Goal: Obtain resource: Obtain resource

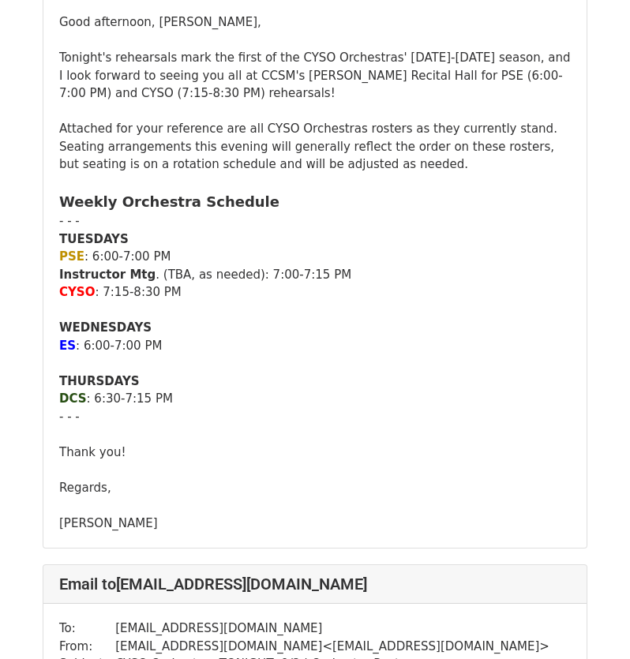
scroll to position [316, 0]
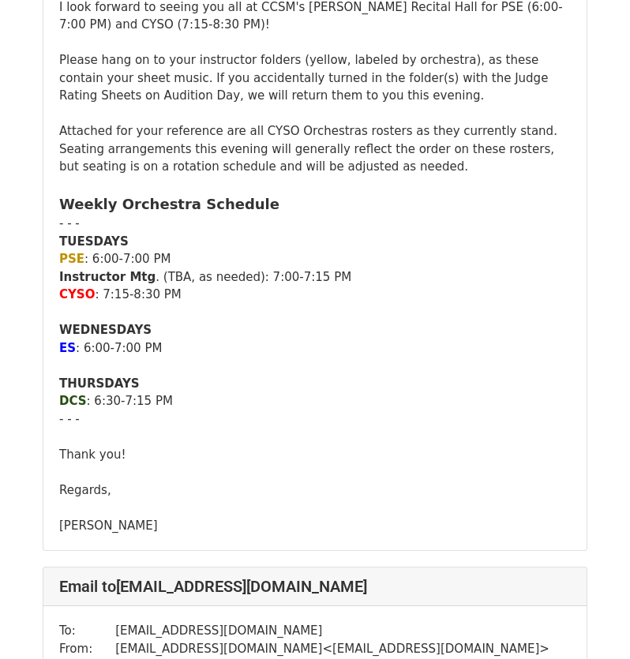
scroll to position [316, 0]
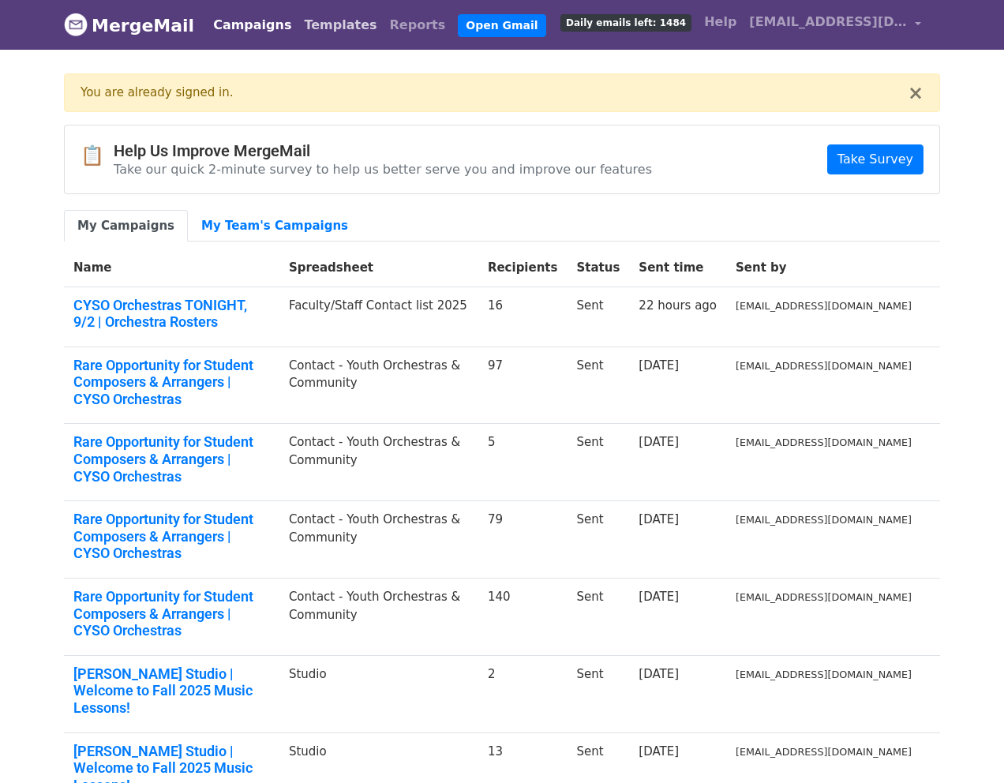
click at [321, 30] on link "Templates" at bounding box center [339, 25] width 85 height 32
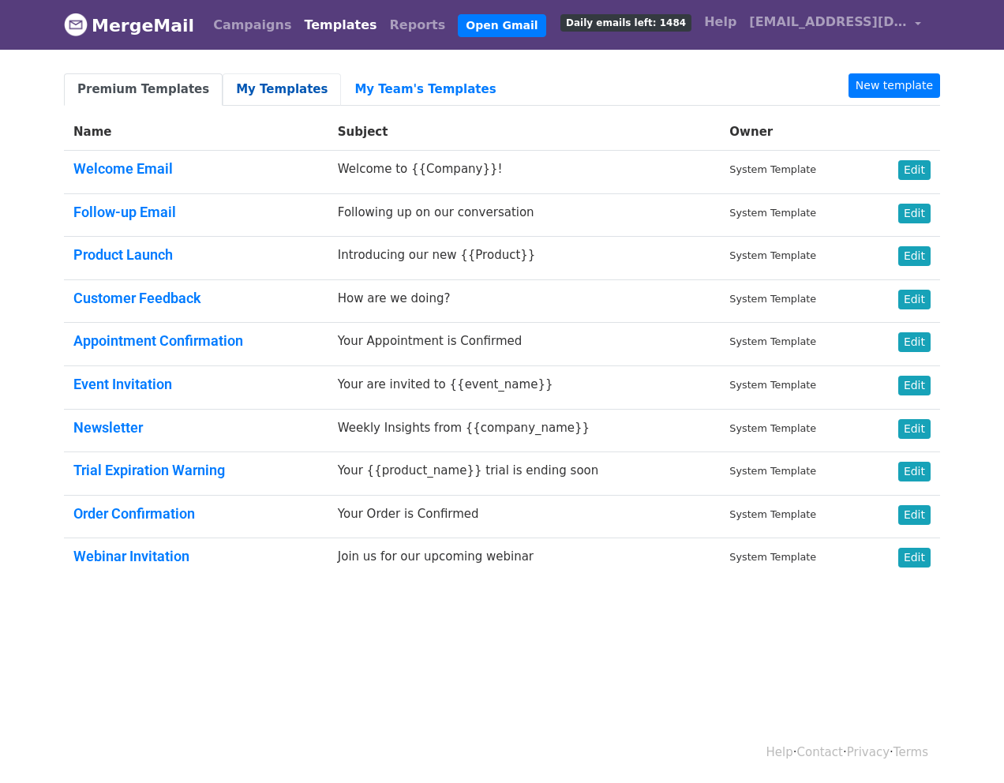
click at [264, 91] on link "My Templates" at bounding box center [282, 89] width 118 height 32
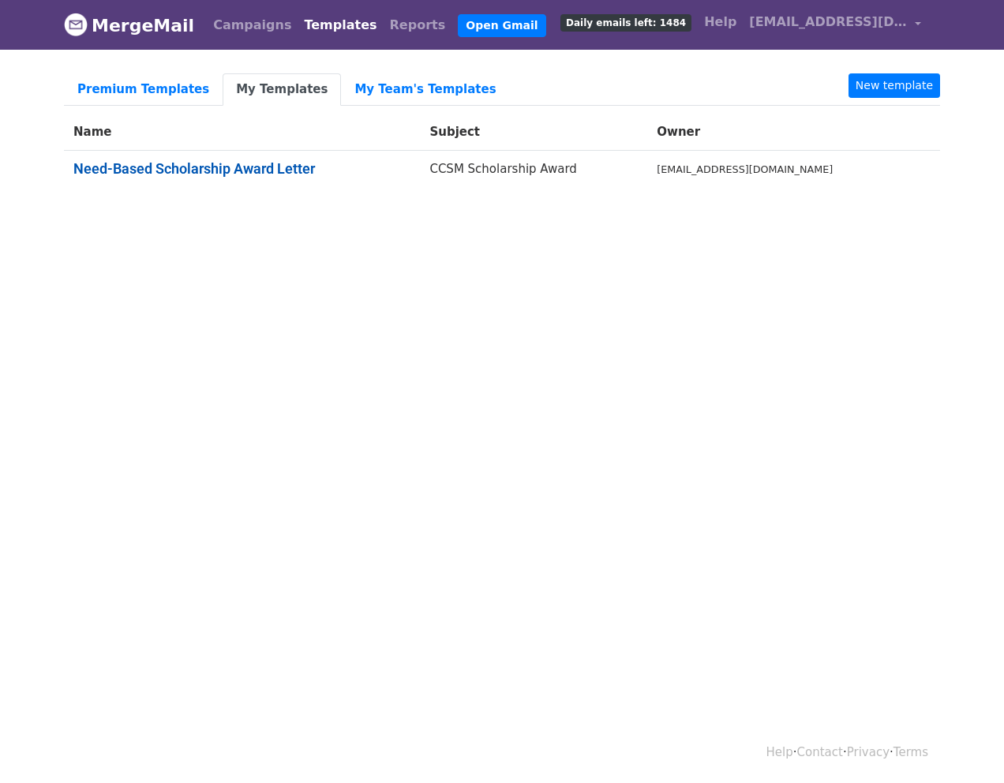
click at [249, 174] on link "Need-Based Scholarship Award Letter" at bounding box center [193, 168] width 241 height 17
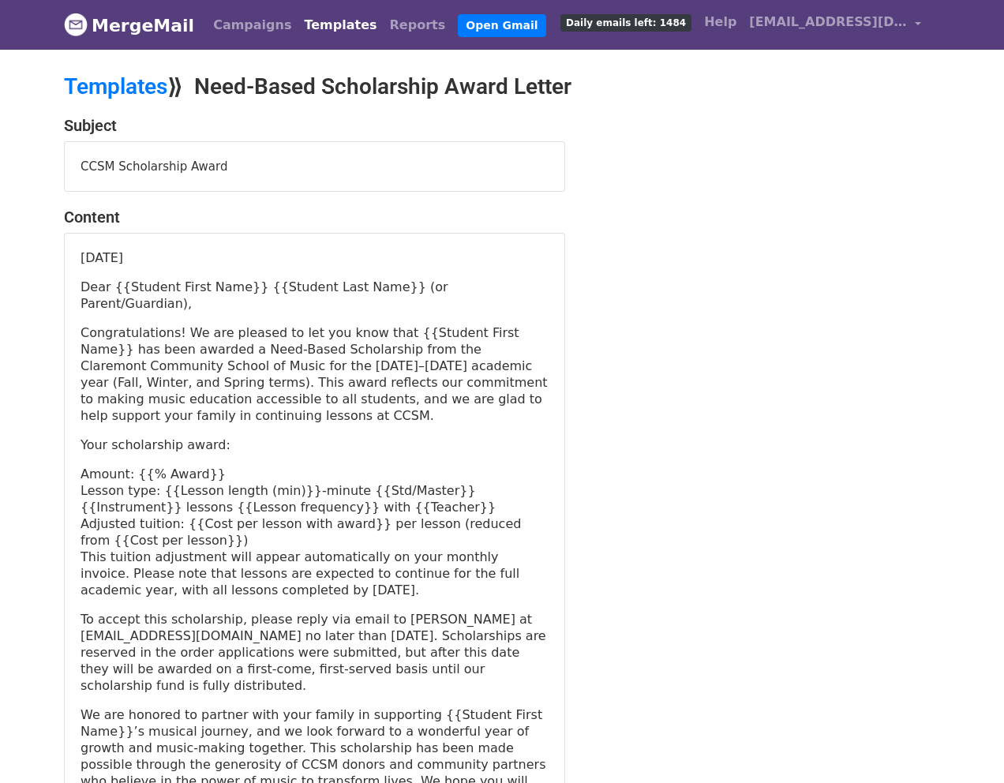
drag, startPoint x: 172, startPoint y: 282, endPoint x: 159, endPoint y: 277, distance: 14.2
click at [172, 281] on p "Dear {{Student First Name}} {{Student Last Name}} (or Parent/Guardian)," at bounding box center [314, 295] width 468 height 33
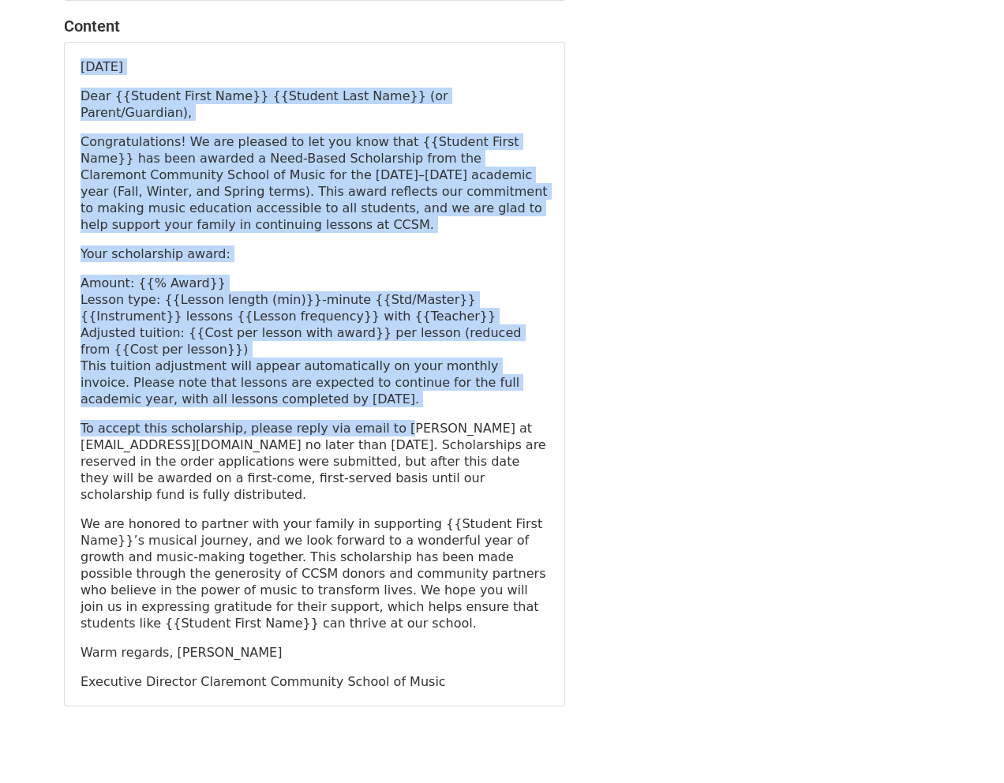
scroll to position [192, 0]
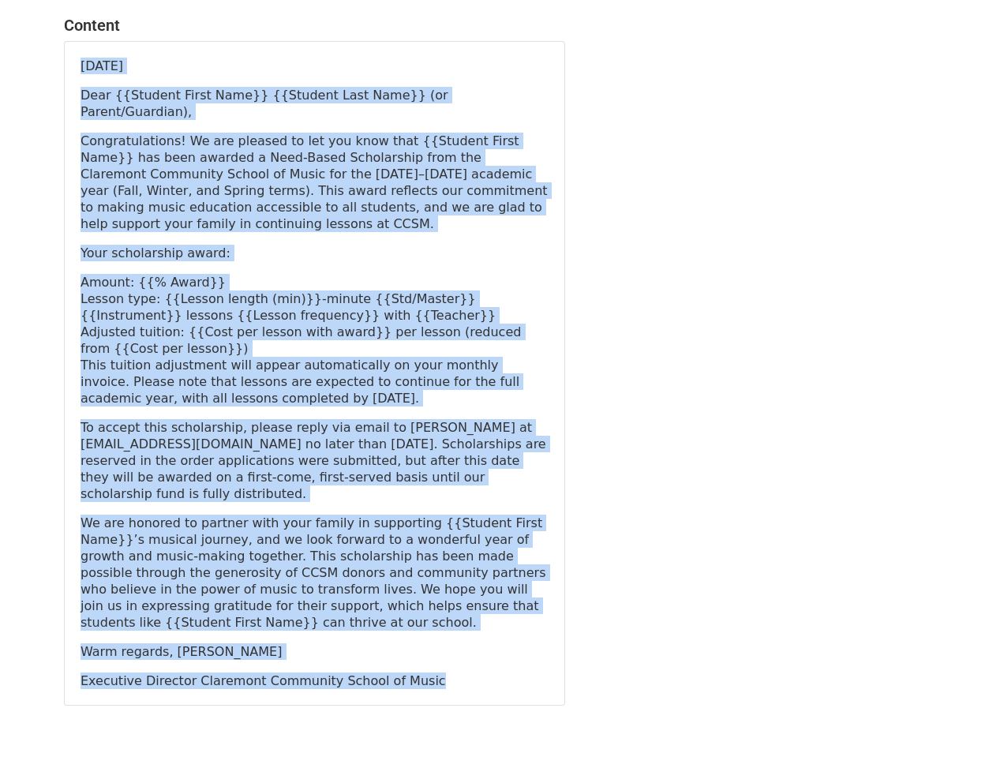
drag, startPoint x: 83, startPoint y: 257, endPoint x: 502, endPoint y: 638, distance: 565.8
click at [502, 638] on div "[DATE] Dear {{Student First Name}} {{Student Last Name}} (or Parent/Guardian), …" at bounding box center [314, 373] width 499 height 663
copy div "Loremi 3193 Dolo {{Sitamet Conse Adip}} {{Elitsed Doei Temp}} (in Utlabo/Etdolo…"
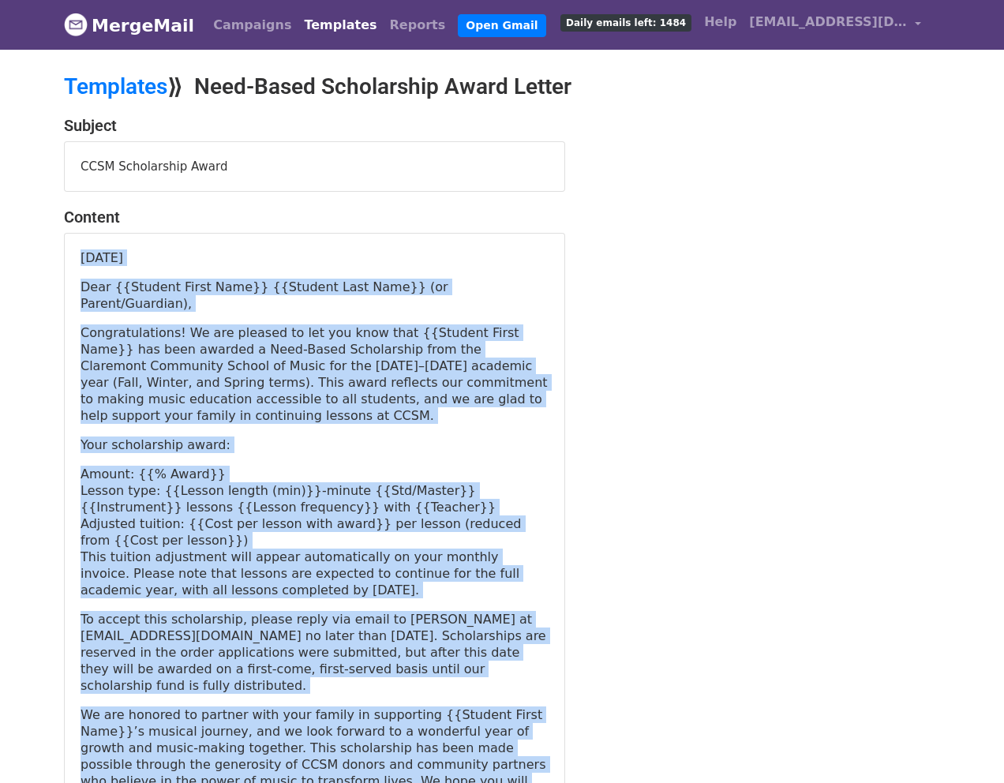
click at [514, 466] on p "Amount: {{% Award}}" at bounding box center [314, 474] width 468 height 17
drag, startPoint x: 877, startPoint y: 354, endPoint x: 604, endPoint y: 208, distance: 309.9
click at [877, 354] on div "Subject CCSM Scholarship Award Content [DATE] Dear {{Student First Name}} {{Stu…" at bounding box center [501, 507] width 899 height 782
click at [627, 185] on div "Subject CCSM Scholarship Award Content [DATE] Dear {{Student First Name}} {{Stu…" at bounding box center [501, 507] width 899 height 782
